Goal: Task Accomplishment & Management: Use online tool/utility

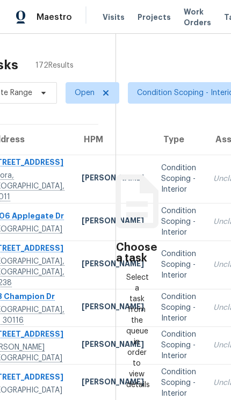
scroll to position [0, 55]
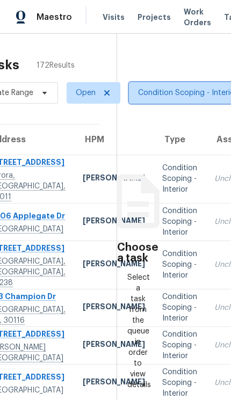
click at [170, 96] on span "Condition Scoping - Interior + 1" at bounding box center [193, 92] width 111 height 11
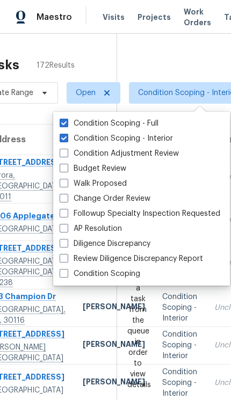
click at [121, 275] on label "Condition Scoping" at bounding box center [100, 273] width 80 height 11
click at [67, 275] on input "Condition Scoping" at bounding box center [63, 271] width 7 height 7
checkbox input "true"
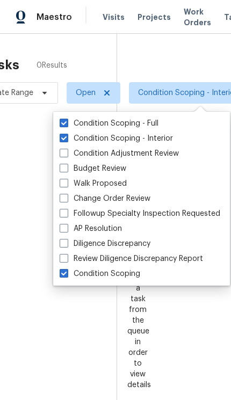
click at [173, 56] on div at bounding box center [115, 200] width 231 height 400
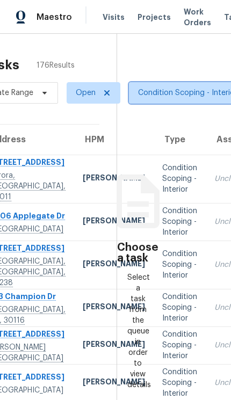
click at [182, 91] on span "Condition Scoping - Interior + 2" at bounding box center [194, 92] width 113 height 11
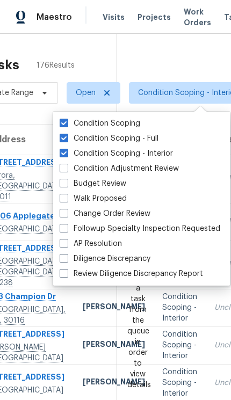
click at [149, 133] on label "Condition Scoping - Full" at bounding box center [109, 138] width 99 height 11
click at [67, 133] on input "Condition Scoping - Full" at bounding box center [63, 136] width 7 height 7
checkbox input "false"
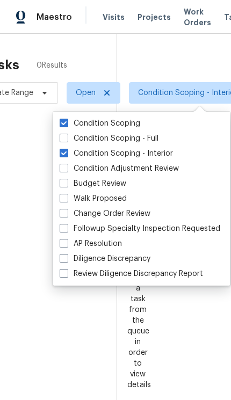
click at [139, 150] on label "Condition Scoping - Interior" at bounding box center [116, 153] width 113 height 11
click at [67, 150] on input "Condition Scoping - Interior" at bounding box center [63, 151] width 7 height 7
checkbox input "false"
click at [182, 60] on div at bounding box center [115, 200] width 231 height 400
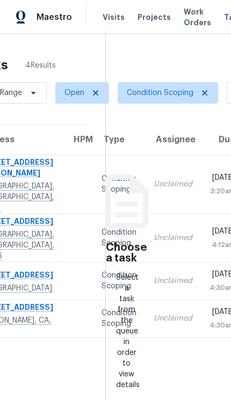
scroll to position [0, 67]
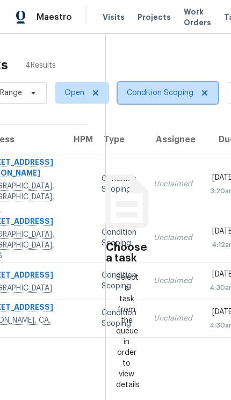
click at [153, 91] on span "Condition Scoping" at bounding box center [160, 92] width 67 height 11
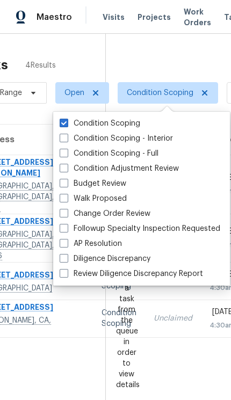
click at [144, 136] on label "Condition Scoping - Interior" at bounding box center [116, 138] width 113 height 11
click at [67, 136] on input "Condition Scoping - Interior" at bounding box center [63, 136] width 7 height 7
checkbox input "true"
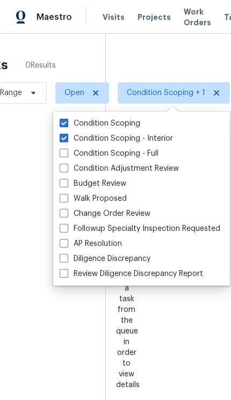
click at [131, 156] on label "Condition Scoping - Full" at bounding box center [109, 153] width 99 height 11
click at [67, 155] on input "Condition Scoping - Full" at bounding box center [63, 151] width 7 height 7
checkbox input "true"
click at [170, 57] on div at bounding box center [115, 200] width 231 height 400
